Goal: Task Accomplishment & Management: Manage account settings

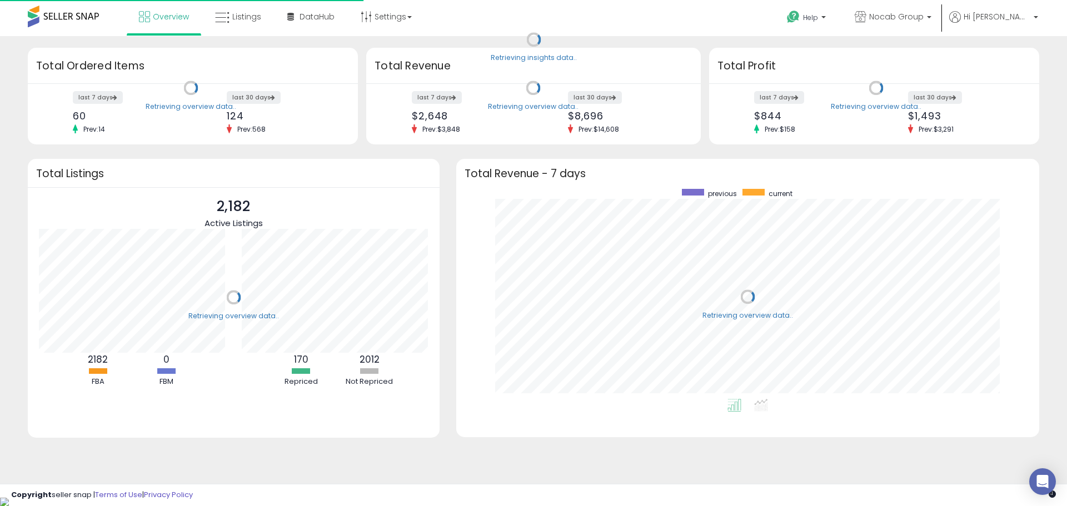
scroll to position [210, 561]
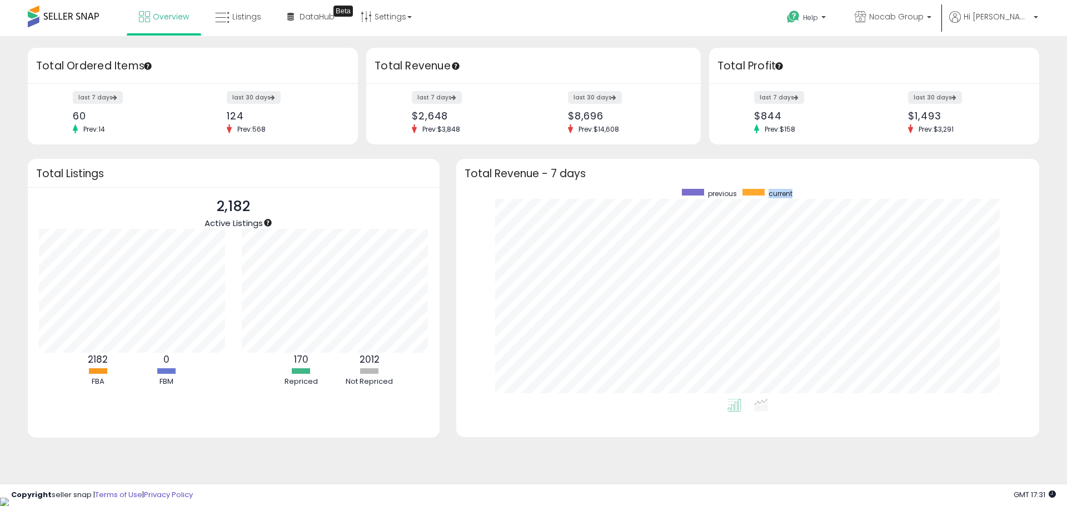
drag, startPoint x: 769, startPoint y: 196, endPoint x: 792, endPoint y: 195, distance: 22.8
click at [792, 195] on span "current" at bounding box center [781, 193] width 24 height 9
click at [389, 18] on link "Settings" at bounding box center [386, 16] width 68 height 33
click at [398, 59] on link "Store settings" at bounding box center [388, 56] width 50 height 11
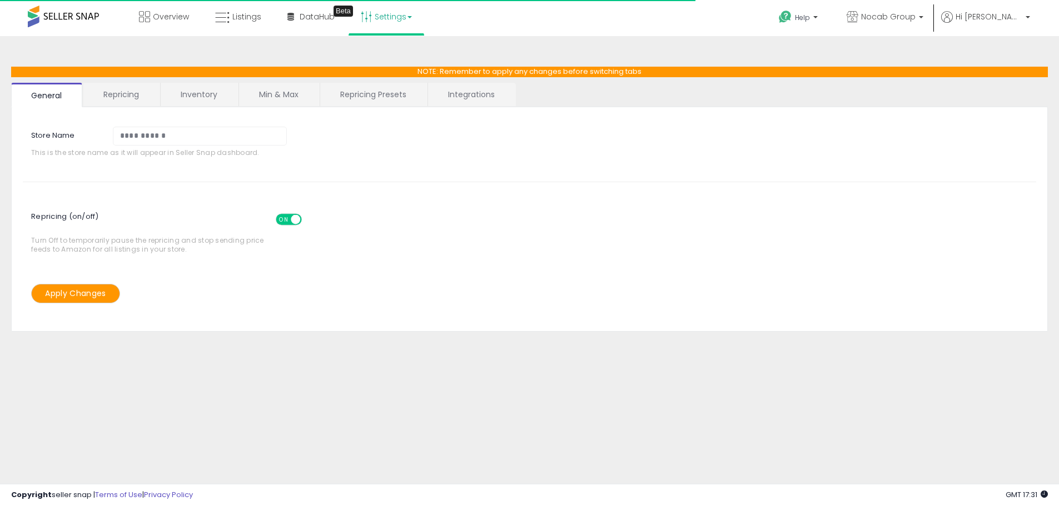
click at [456, 102] on link "Integrations" at bounding box center [471, 94] width 87 height 23
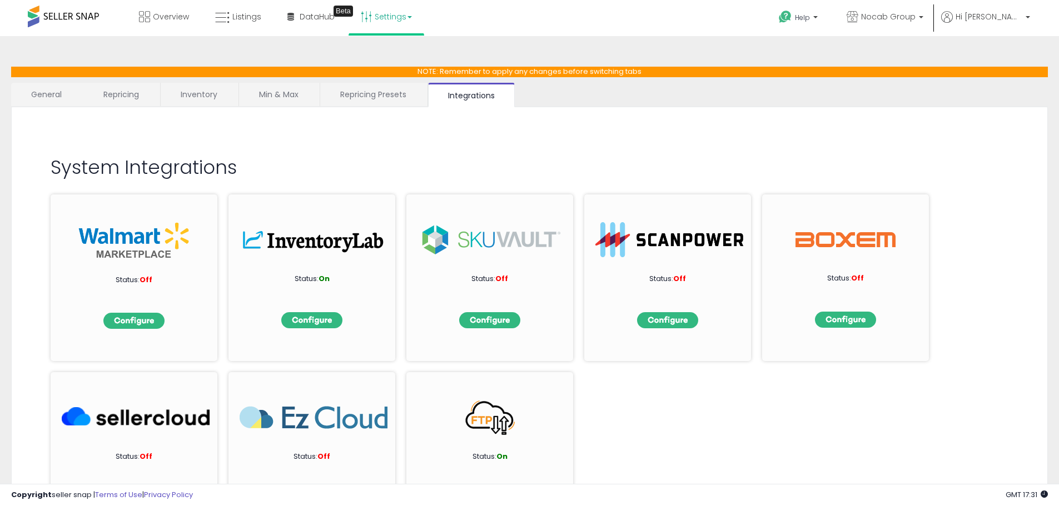
scroll to position [46, 0]
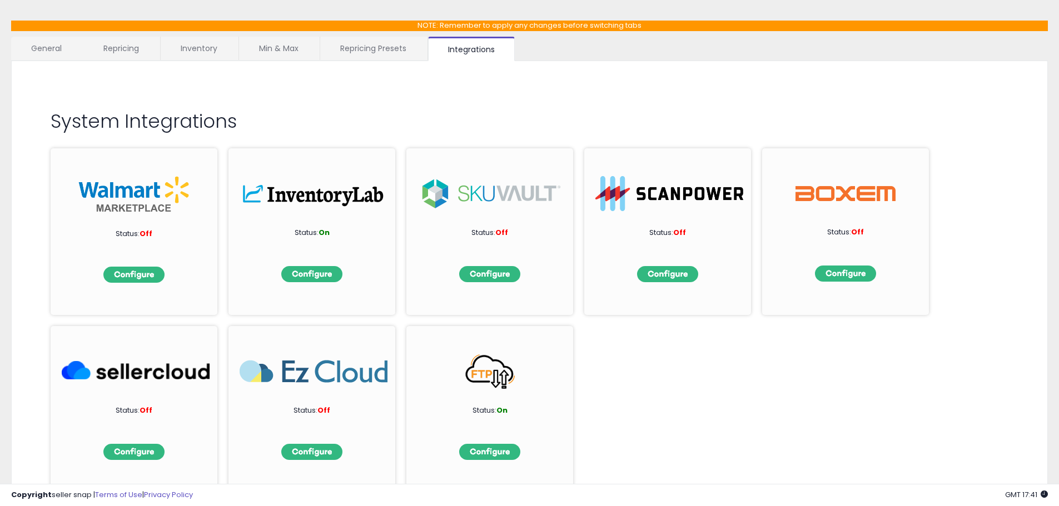
scroll to position [46, 0]
